Goal: Task Accomplishment & Management: Use online tool/utility

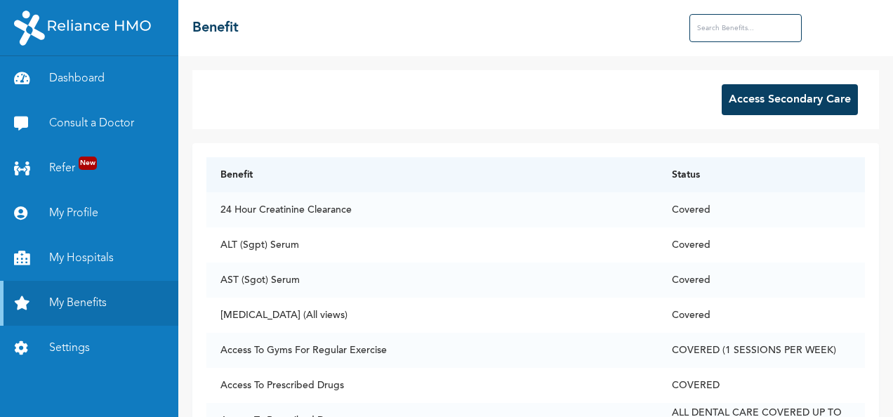
click at [761, 96] on button "Access Secondary Care" at bounding box center [789, 99] width 136 height 31
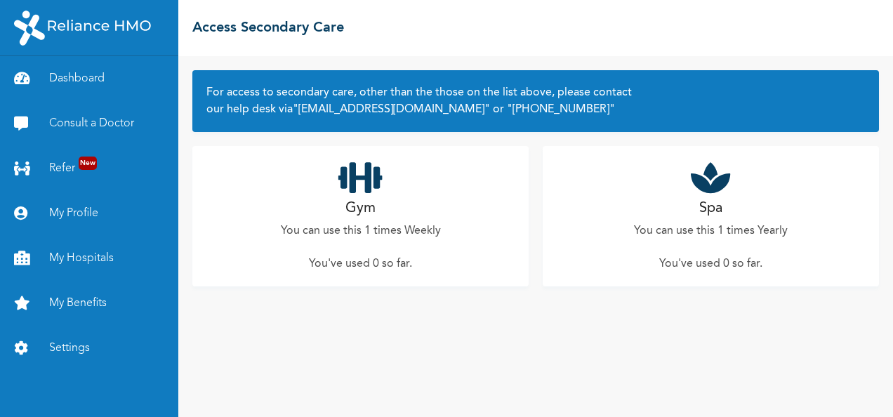
click at [374, 205] on h2 "Gym" at bounding box center [360, 208] width 30 height 21
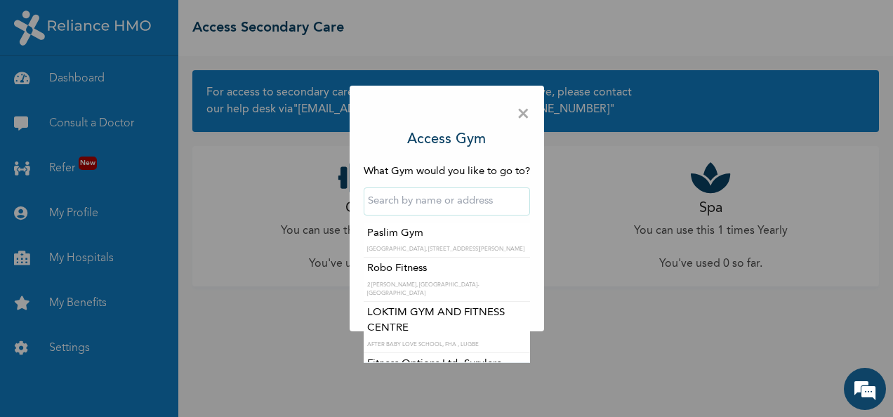
click at [423, 208] on input "text" at bounding box center [447, 201] width 166 height 28
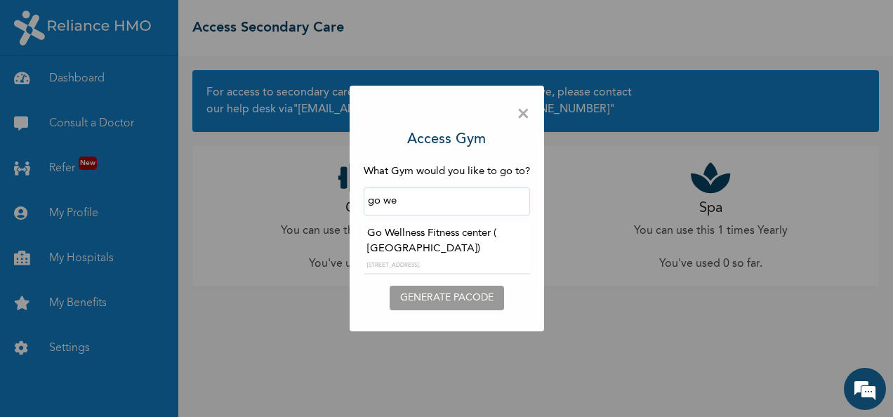
type input "Go Wellness Fitness center ( [GEOGRAPHIC_DATA])"
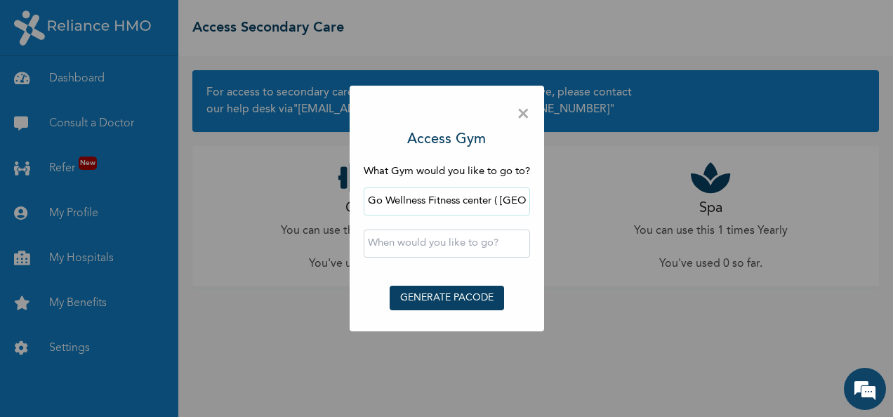
click at [437, 289] on button "GENERATE PACODE" at bounding box center [447, 298] width 114 height 25
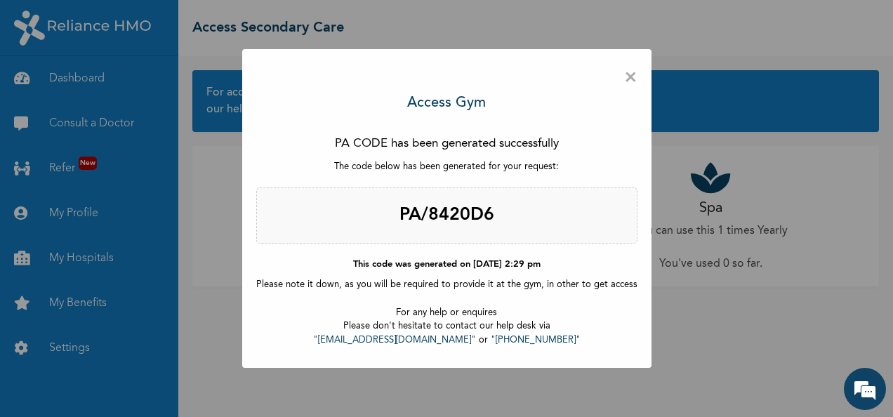
click at [624, 77] on span "×" at bounding box center [630, 77] width 13 height 29
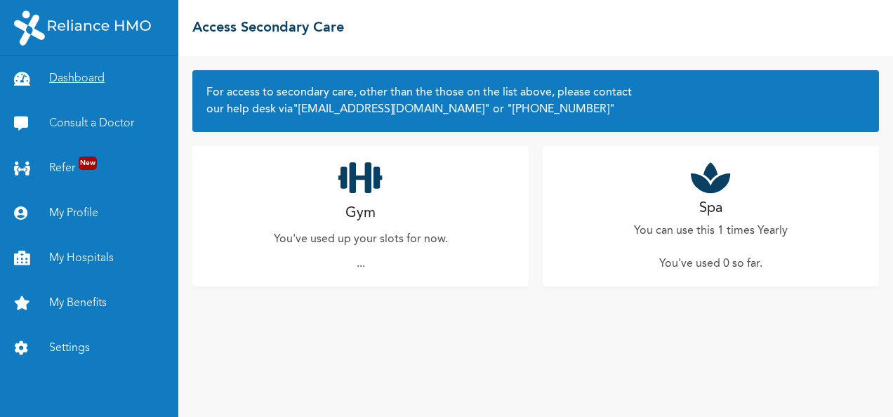
click at [91, 73] on link "Dashboard" at bounding box center [89, 78] width 178 height 45
